Goal: Check status

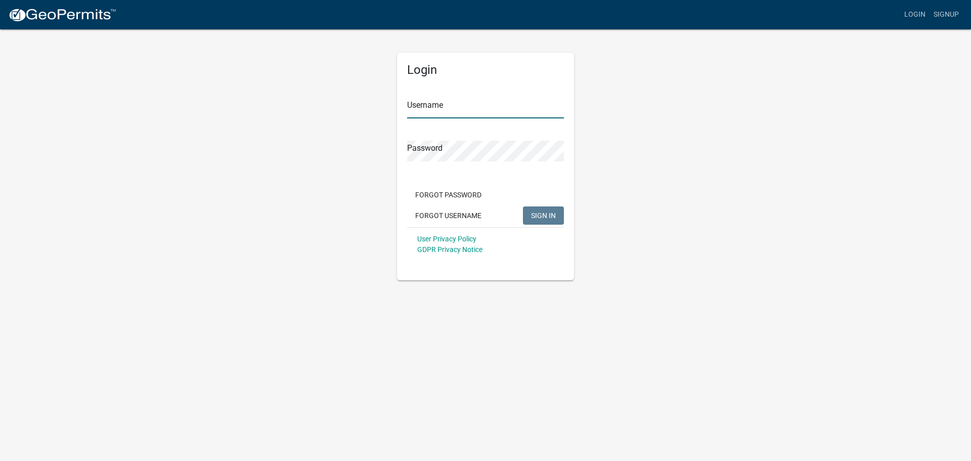
type input "claytonsigns"
click at [535, 215] on span "SIGN IN" at bounding box center [543, 215] width 25 height 8
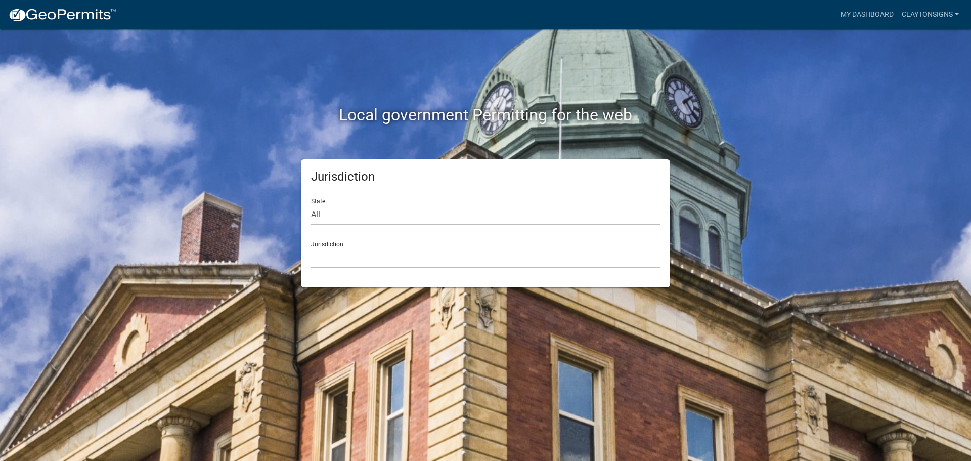
click at [363, 258] on select "[GEOGRAPHIC_DATA], [US_STATE] [GEOGRAPHIC_DATA], [US_STATE][PERSON_NAME][GEOGRA…" at bounding box center [485, 257] width 349 height 21
click at [346, 210] on select "All [US_STATE] [US_STATE] [US_STATE] [US_STATE] [US_STATE] [US_STATE] [US_STATE…" at bounding box center [485, 214] width 349 height 21
select select "[US_STATE]"
click at [311, 204] on select "All [US_STATE] [US_STATE] [US_STATE] [US_STATE] [US_STATE] [US_STATE] [US_STATE…" at bounding box center [485, 214] width 349 height 21
click at [338, 262] on select "[GEOGRAPHIC_DATA], [US_STATE][PERSON_NAME][GEOGRAPHIC_DATA], [US_STATE][PERSON_…" at bounding box center [485, 257] width 349 height 21
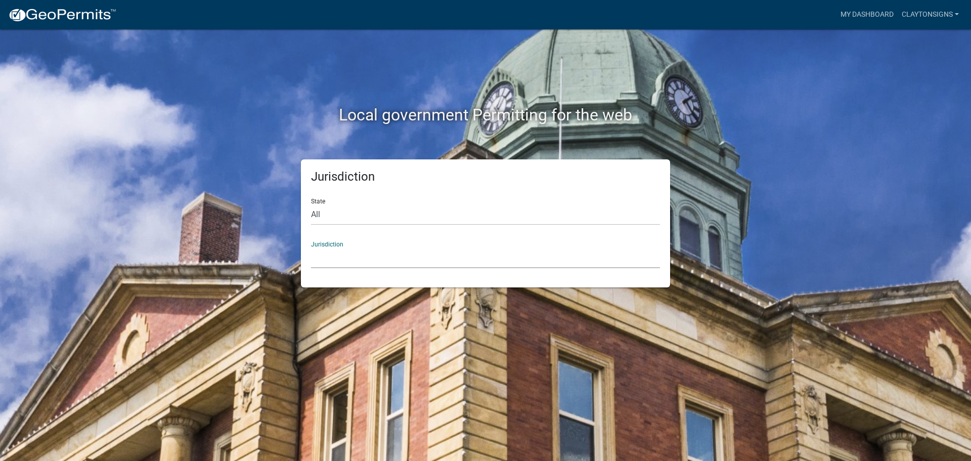
click at [257, 246] on div "Jurisdiction State All [US_STATE] [US_STATE] [US_STATE] [US_STATE] [US_STATE] […" at bounding box center [485, 223] width 577 height 128
click at [448, 260] on select "[GEOGRAPHIC_DATA], [US_STATE][PERSON_NAME][GEOGRAPHIC_DATA], [US_STATE][PERSON_…" at bounding box center [485, 257] width 349 height 21
click at [257, 300] on div "Local government Permitting for the web Jurisdiction State All [US_STATE] [US_S…" at bounding box center [485, 230] width 971 height 461
